Goal: Information Seeking & Learning: Learn about a topic

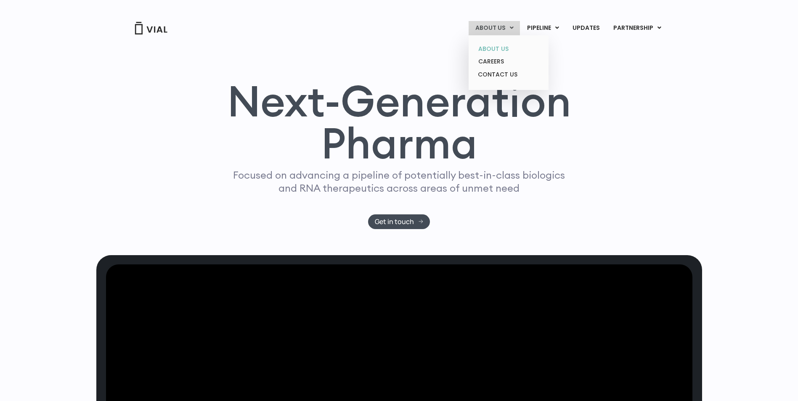
click at [502, 42] on link "ABOUT US" at bounding box center [509, 48] width 74 height 13
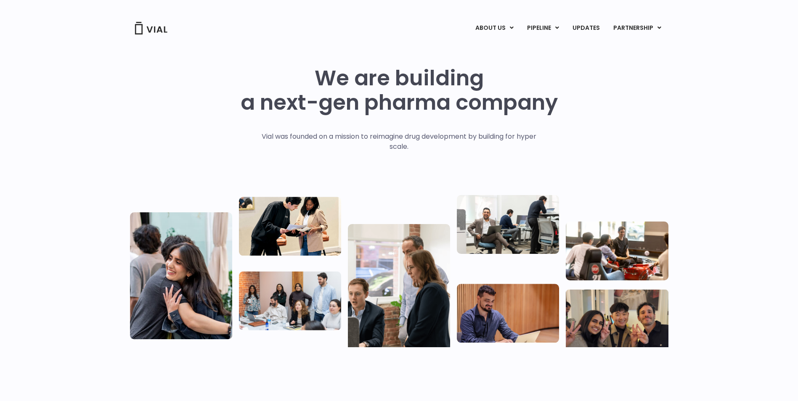
click at [149, 31] on img at bounding box center [151, 28] width 34 height 13
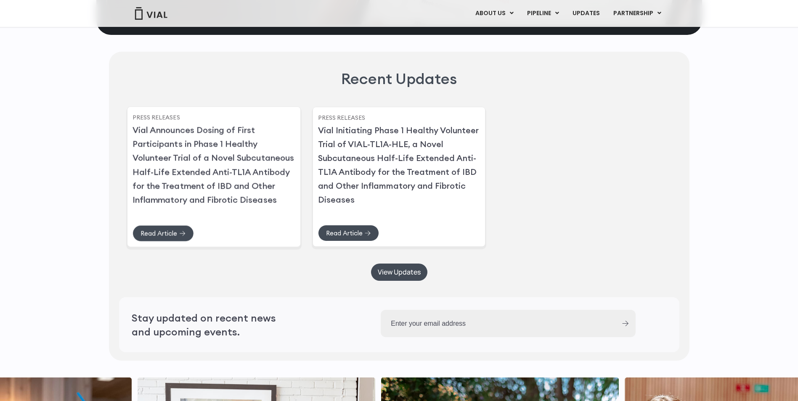
scroll to position [1977, 0]
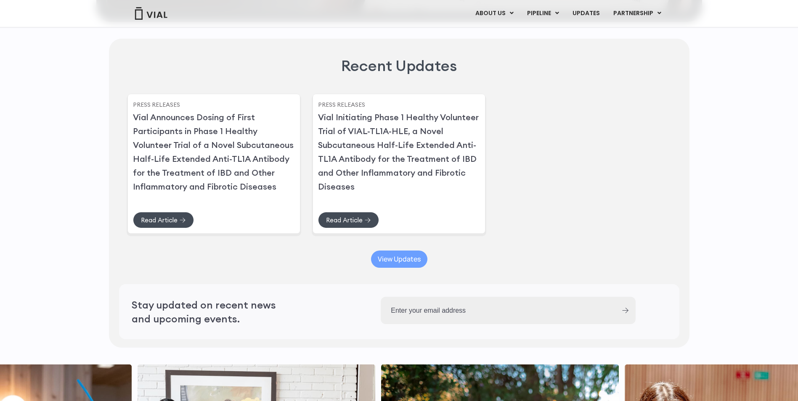
click at [420, 263] on span "View Updates" at bounding box center [399, 259] width 43 height 6
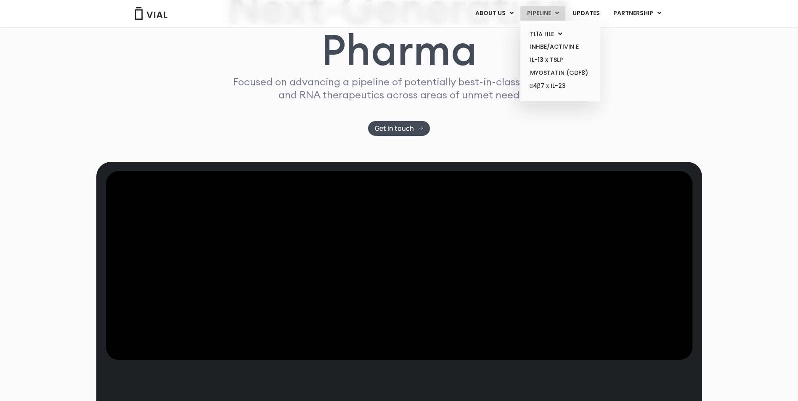
scroll to position [84, 0]
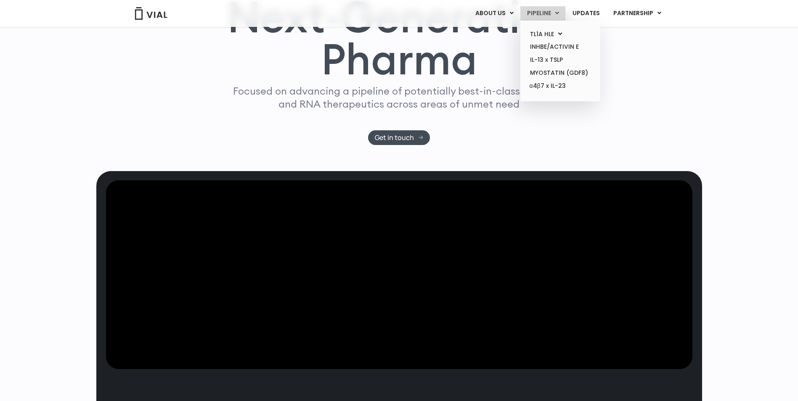
click at [546, 12] on link "PIPELINE" at bounding box center [542, 13] width 45 height 14
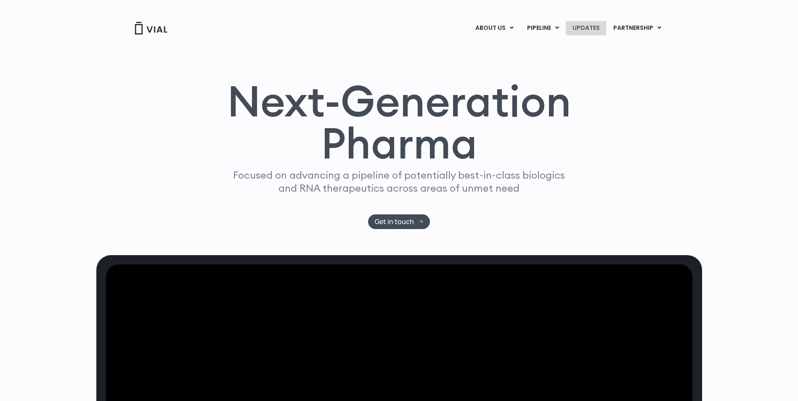
click at [587, 24] on link "UPDATES" at bounding box center [586, 28] width 40 height 14
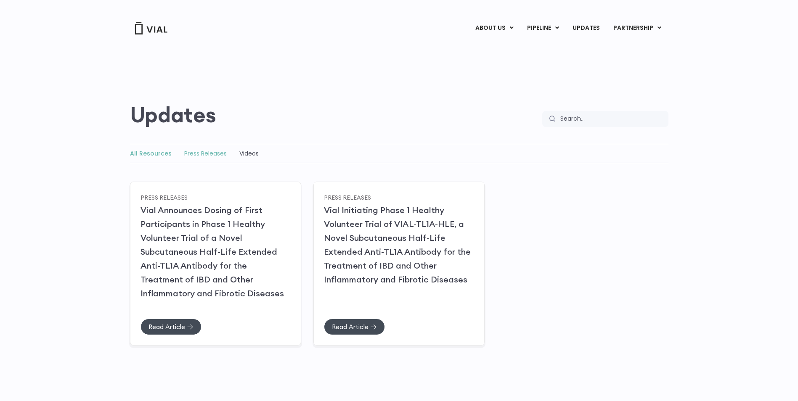
click at [194, 152] on link "Press Releases" at bounding box center [205, 153] width 42 height 8
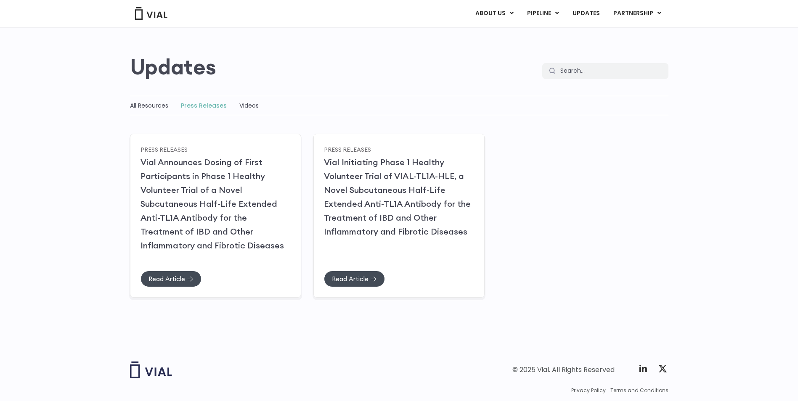
scroll to position [26, 0]
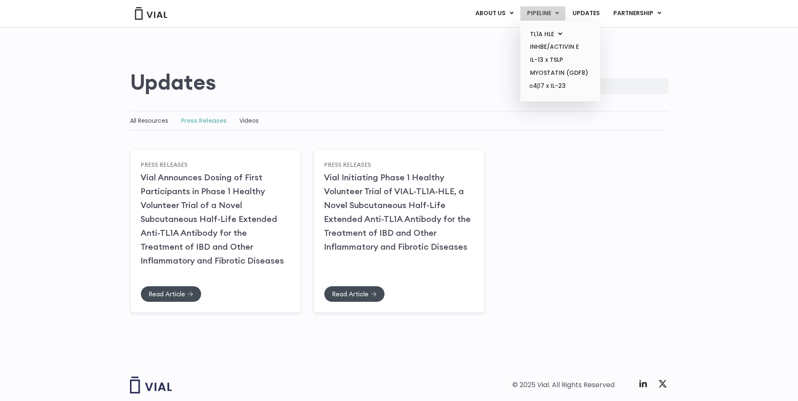
click at [541, 14] on link "PIPELINE" at bounding box center [542, 13] width 45 height 14
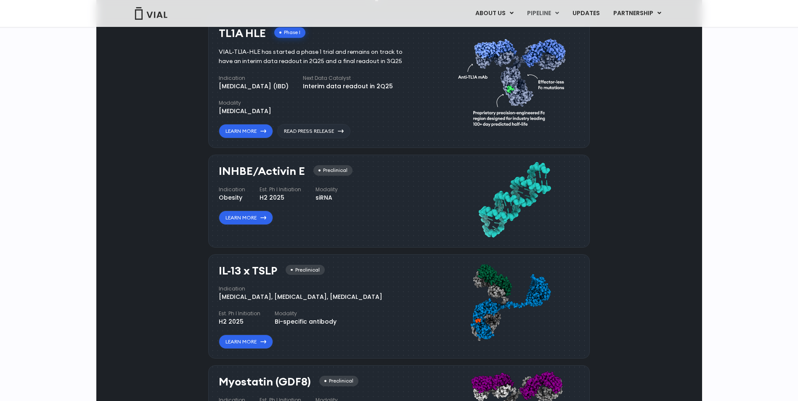
scroll to position [550, 0]
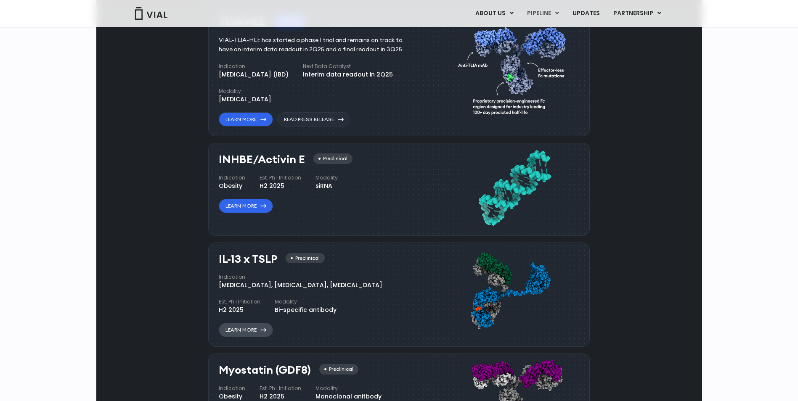
click at [250, 329] on link "Learn More" at bounding box center [246, 330] width 54 height 14
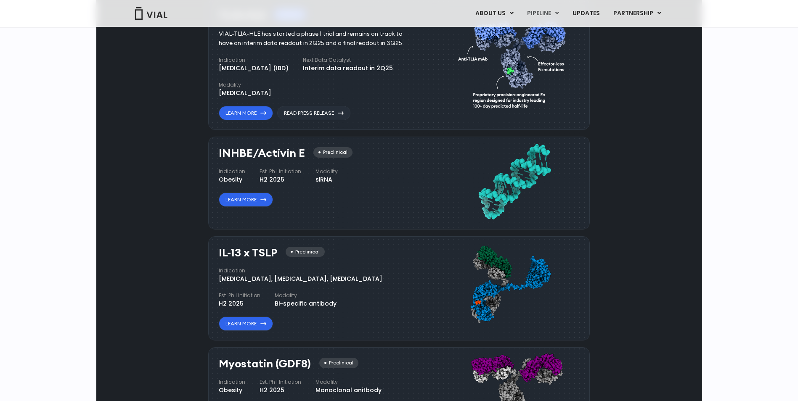
scroll to position [548, 0]
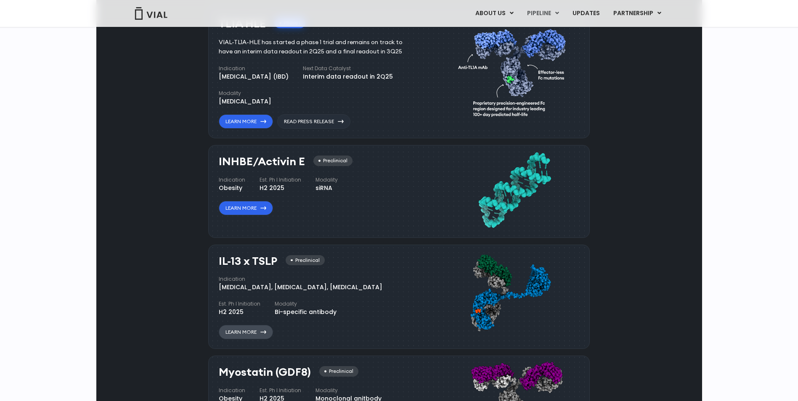
click at [253, 327] on link "Learn More" at bounding box center [246, 332] width 54 height 14
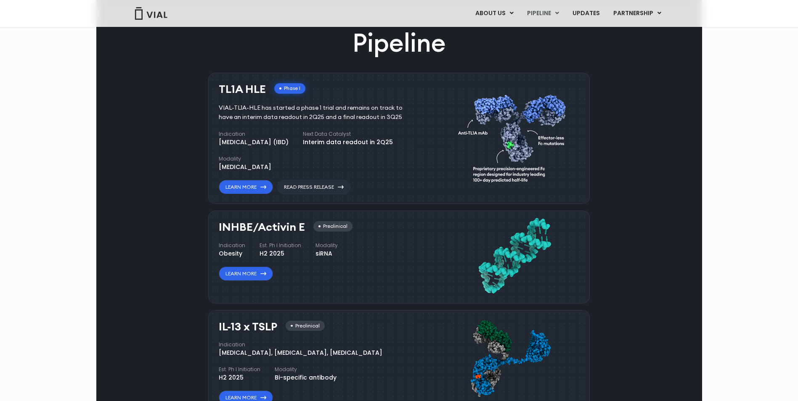
scroll to position [464, 0]
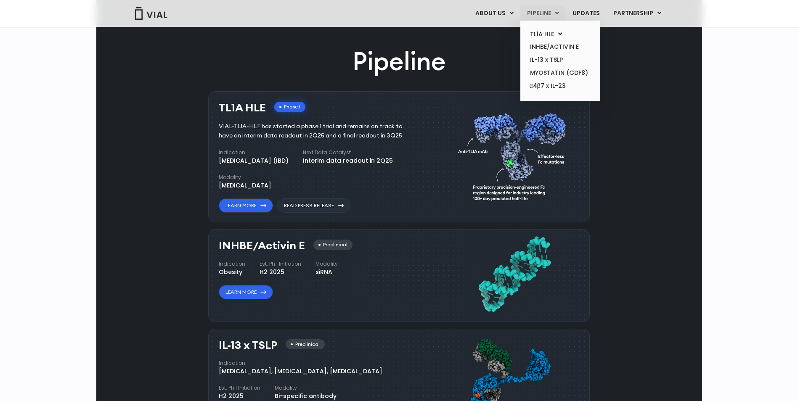
click at [541, 10] on link "PIPELINE" at bounding box center [542, 13] width 45 height 14
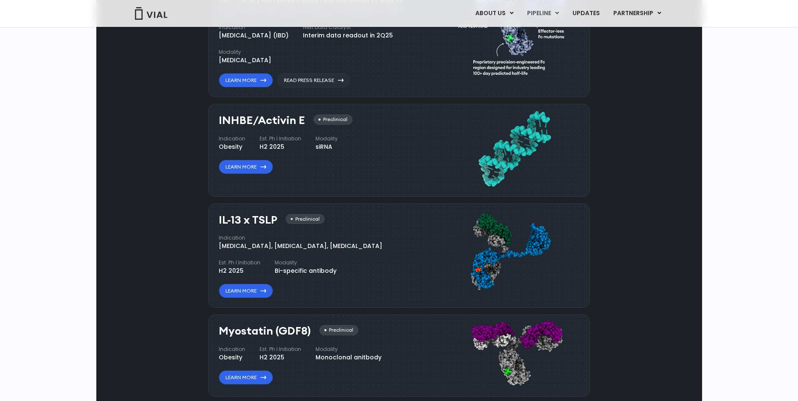
scroll to position [592, 0]
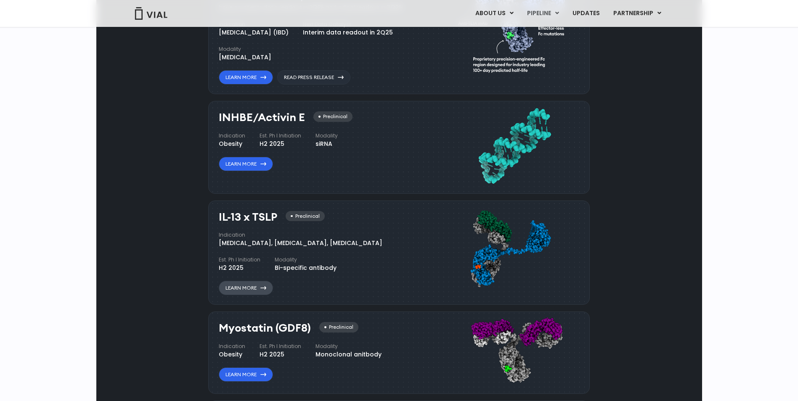
click at [239, 285] on link "Learn More" at bounding box center [246, 288] width 54 height 14
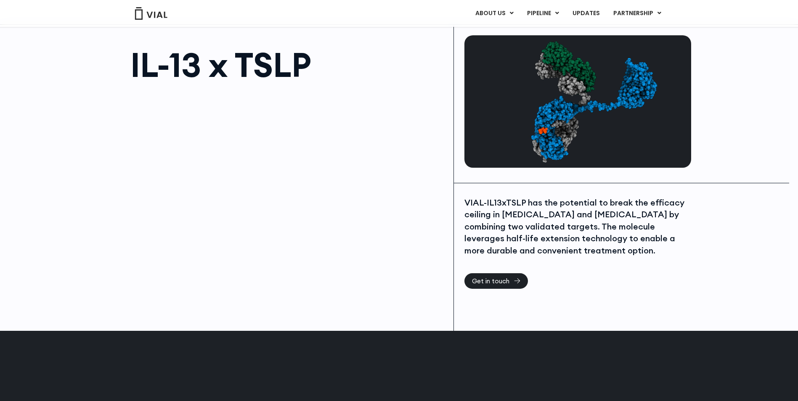
scroll to position [42, 0]
